Goal: Information Seeking & Learning: Learn about a topic

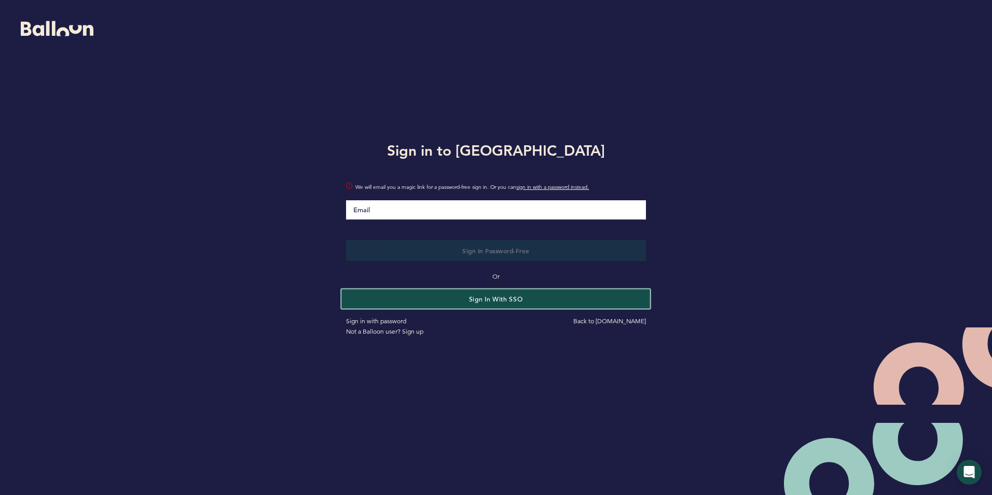
click at [469, 301] on button "Sign in with SSO" at bounding box center [496, 298] width 309 height 19
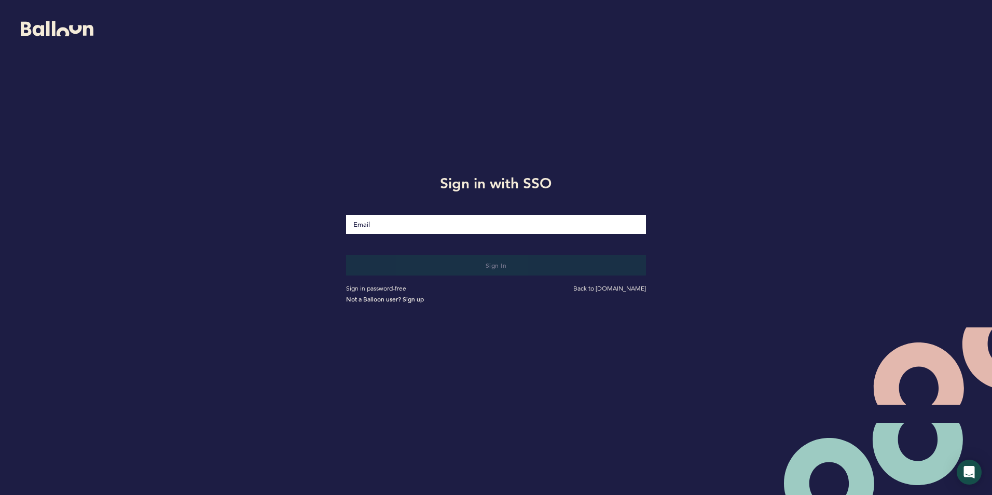
click at [380, 229] on input "Email" at bounding box center [495, 224] width 299 height 19
type input "[EMAIL_ADDRESS][DOMAIN_NAME]"
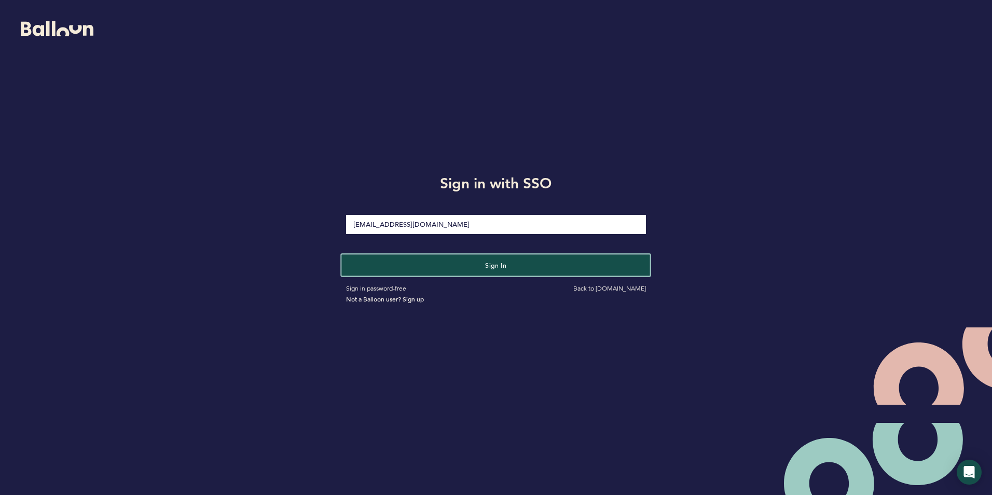
click at [458, 269] on button "Sign in" at bounding box center [496, 264] width 309 height 21
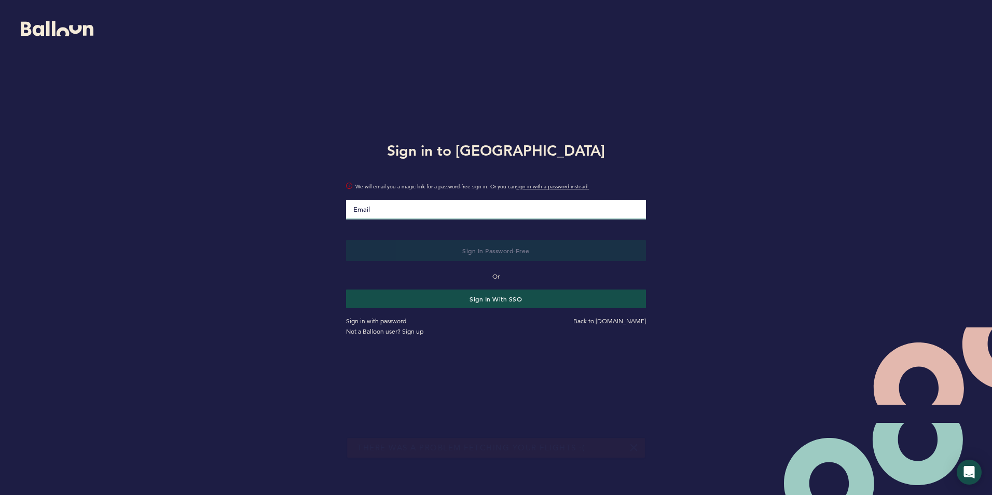
click at [401, 208] on input "Email" at bounding box center [495, 210] width 299 height 20
type input "[EMAIL_ADDRESS][DOMAIN_NAME]"
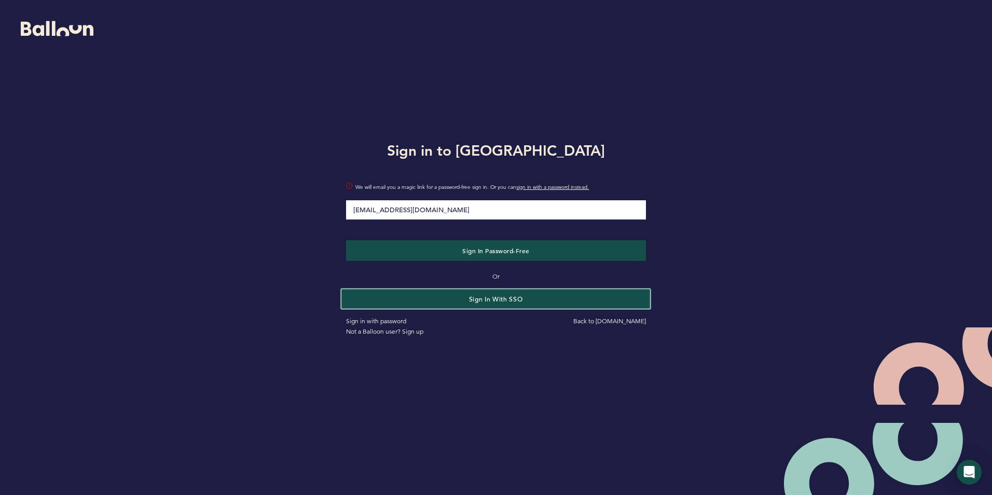
click at [464, 296] on button "Sign in with SSO" at bounding box center [496, 298] width 309 height 19
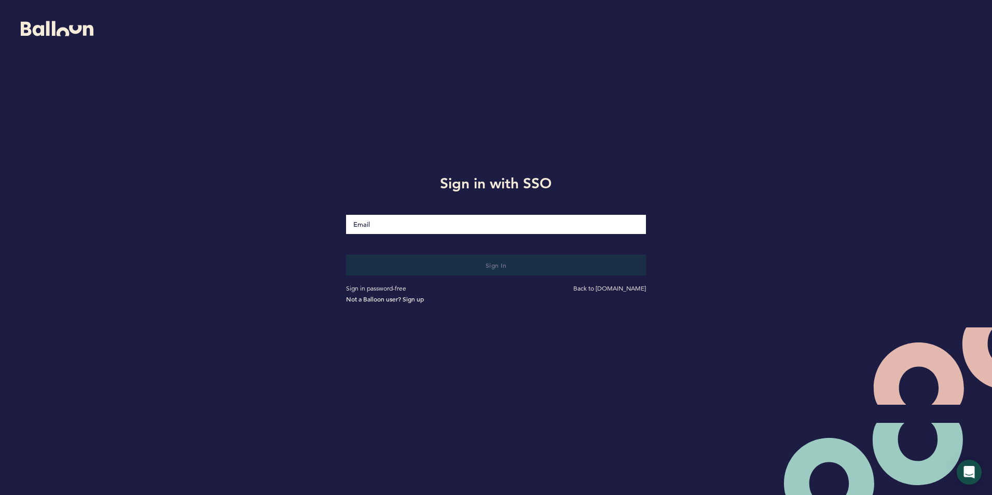
click at [395, 226] on input "Email" at bounding box center [495, 224] width 299 height 19
type input "crey@astros.com"
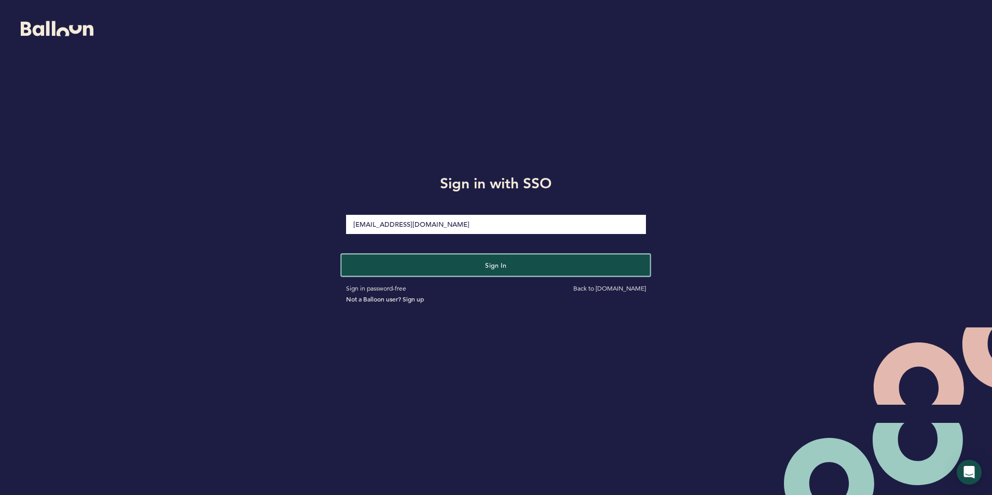
click at [392, 260] on button "Sign in" at bounding box center [496, 264] width 309 height 21
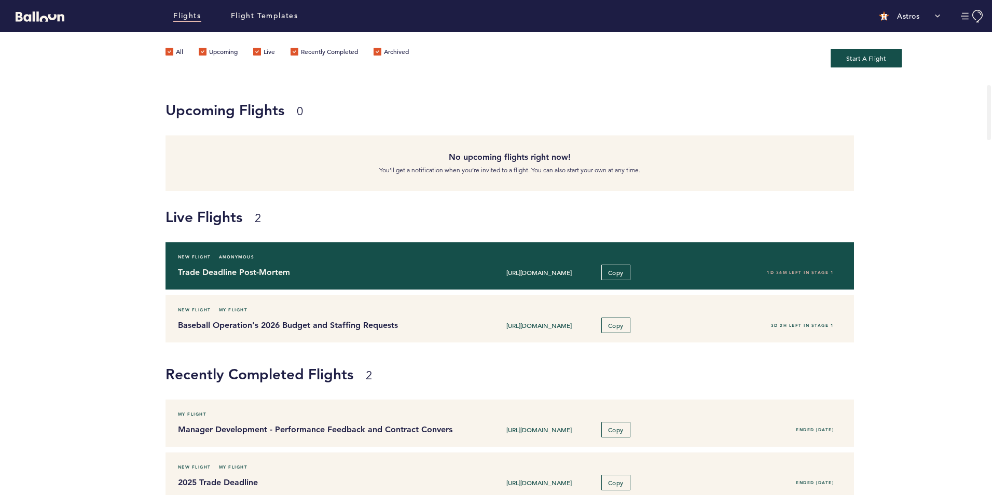
click at [253, 264] on div "Trade Deadline Post-Mortem https://blln.link/c/lI6rVNi Copy 1D 36M left in stag…" at bounding box center [509, 272] width 679 height 16
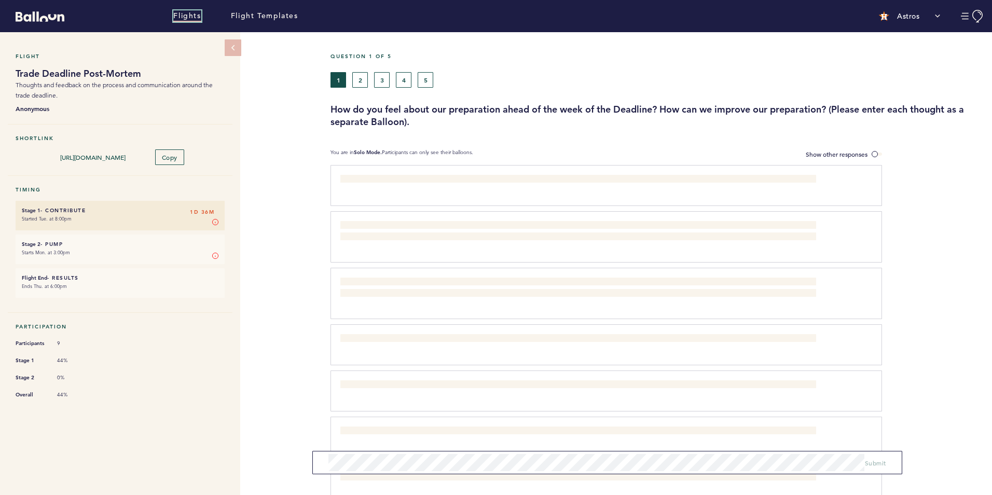
click at [190, 11] on link "Flights" at bounding box center [186, 15] width 27 height 11
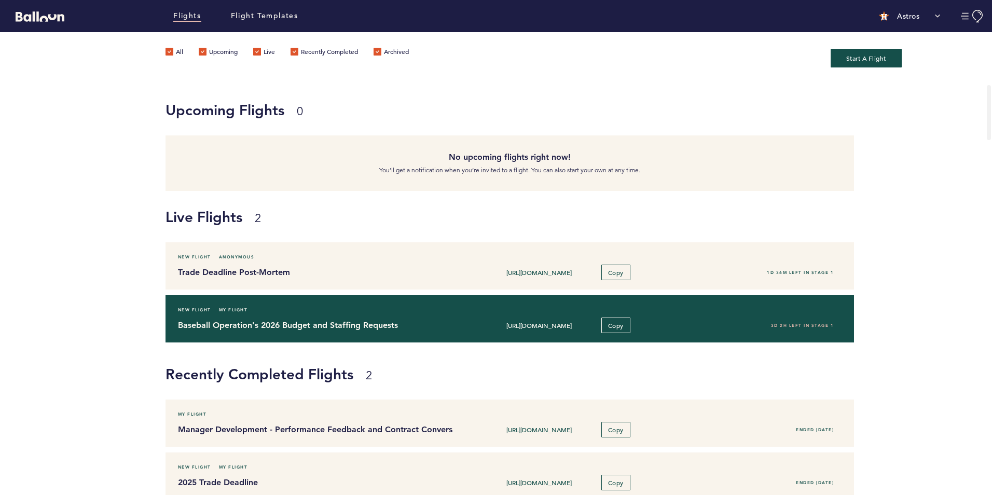
click at [248, 314] on div "New Flight My Flight" at bounding box center [509, 309] width 679 height 10
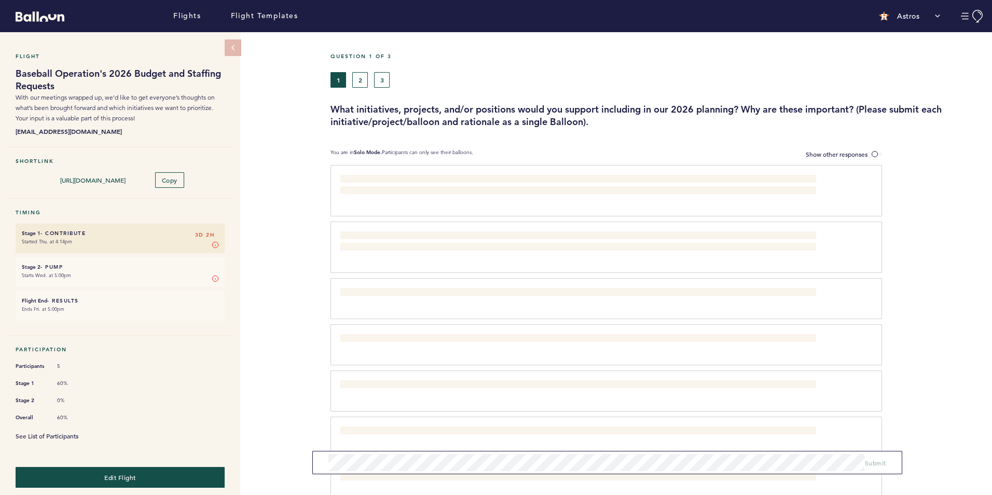
click at [72, 431] on link "See List of Participants" at bounding box center [47, 435] width 63 height 8
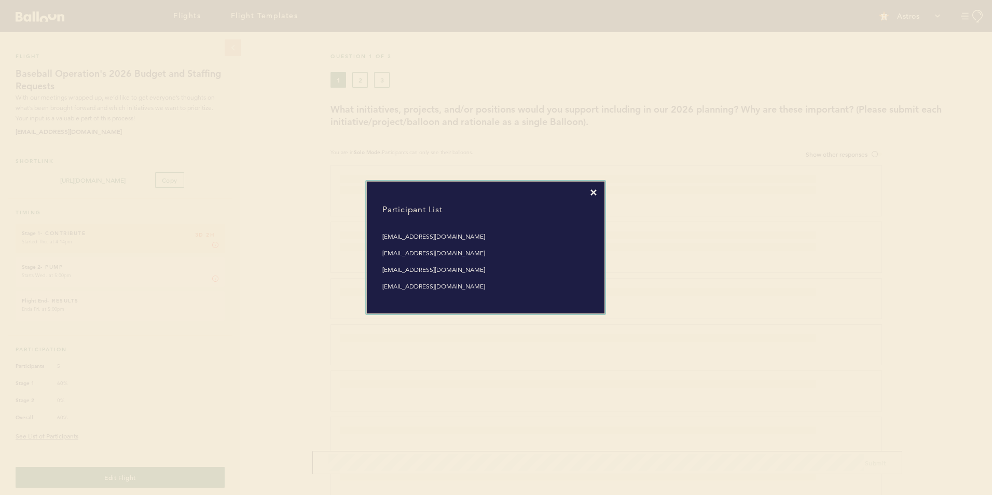
click at [592, 193] on icon at bounding box center [593, 192] width 6 height 6
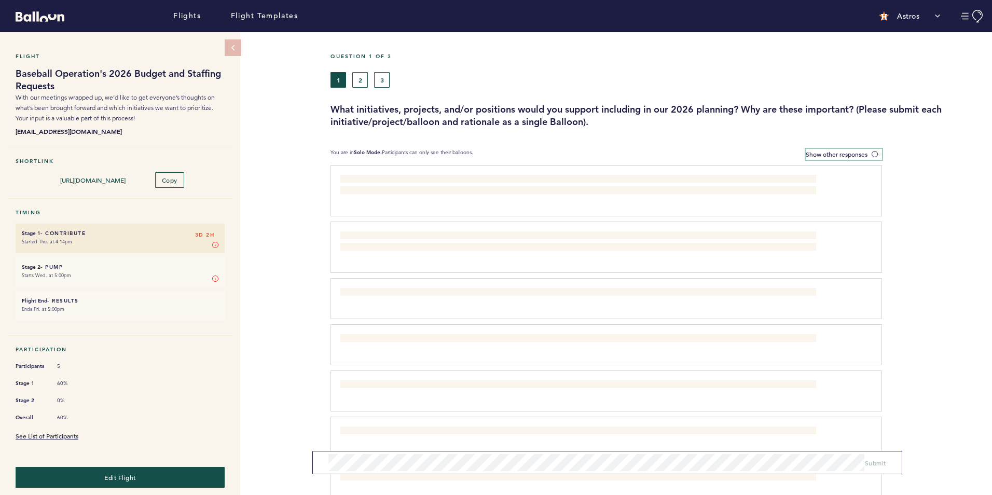
click at [861, 149] on label "Show other responses" at bounding box center [843, 154] width 76 height 11
click at [0, 0] on input "Show other responses" at bounding box center [0, 0] width 0 height 0
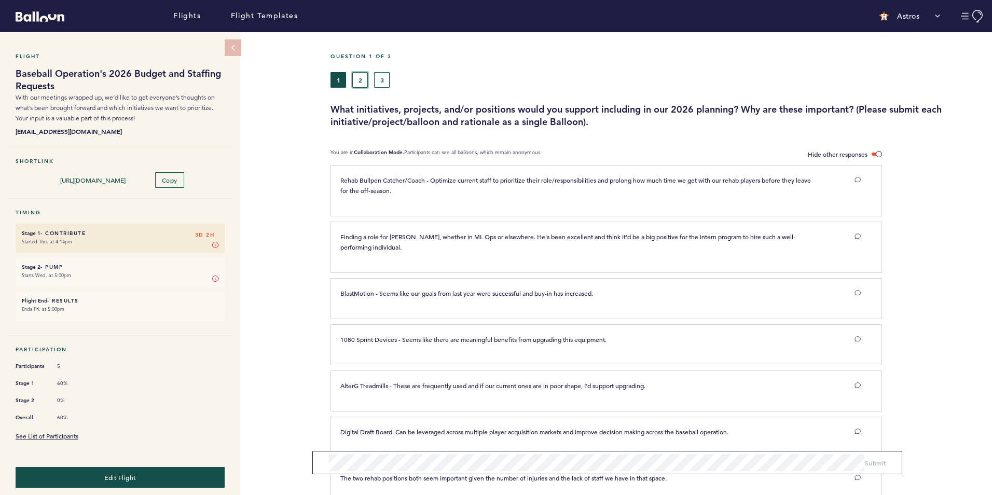
click at [359, 81] on button "2" at bounding box center [360, 80] width 16 height 16
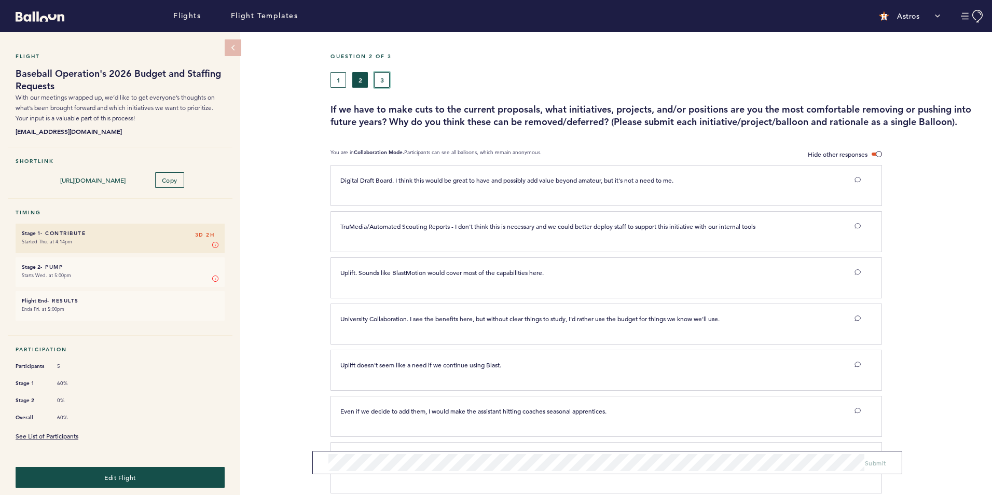
click at [385, 79] on button "3" at bounding box center [382, 80] width 16 height 16
